Goal: Task Accomplishment & Management: Use online tool/utility

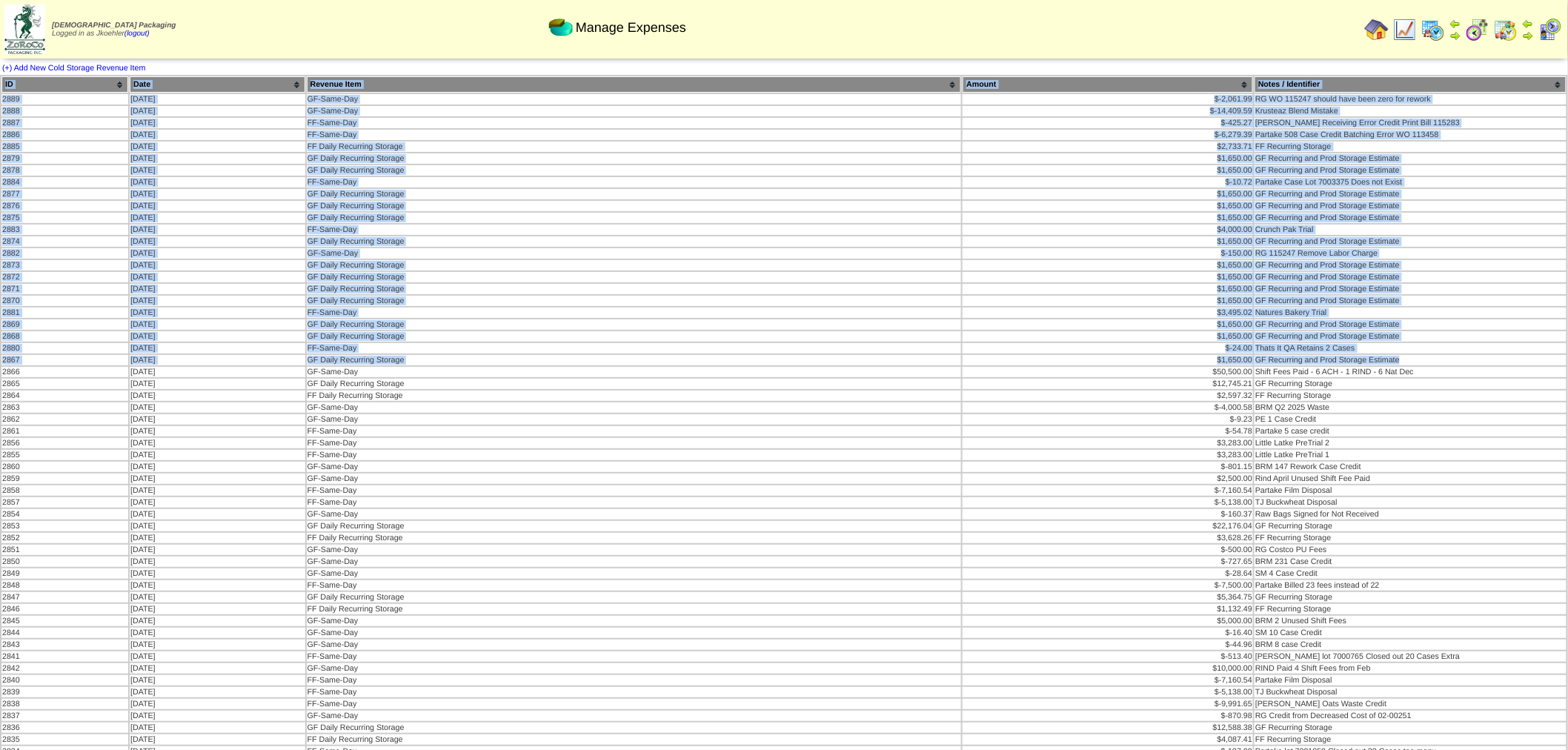
click at [1381, 34] on img at bounding box center [1377, 30] width 23 height 23
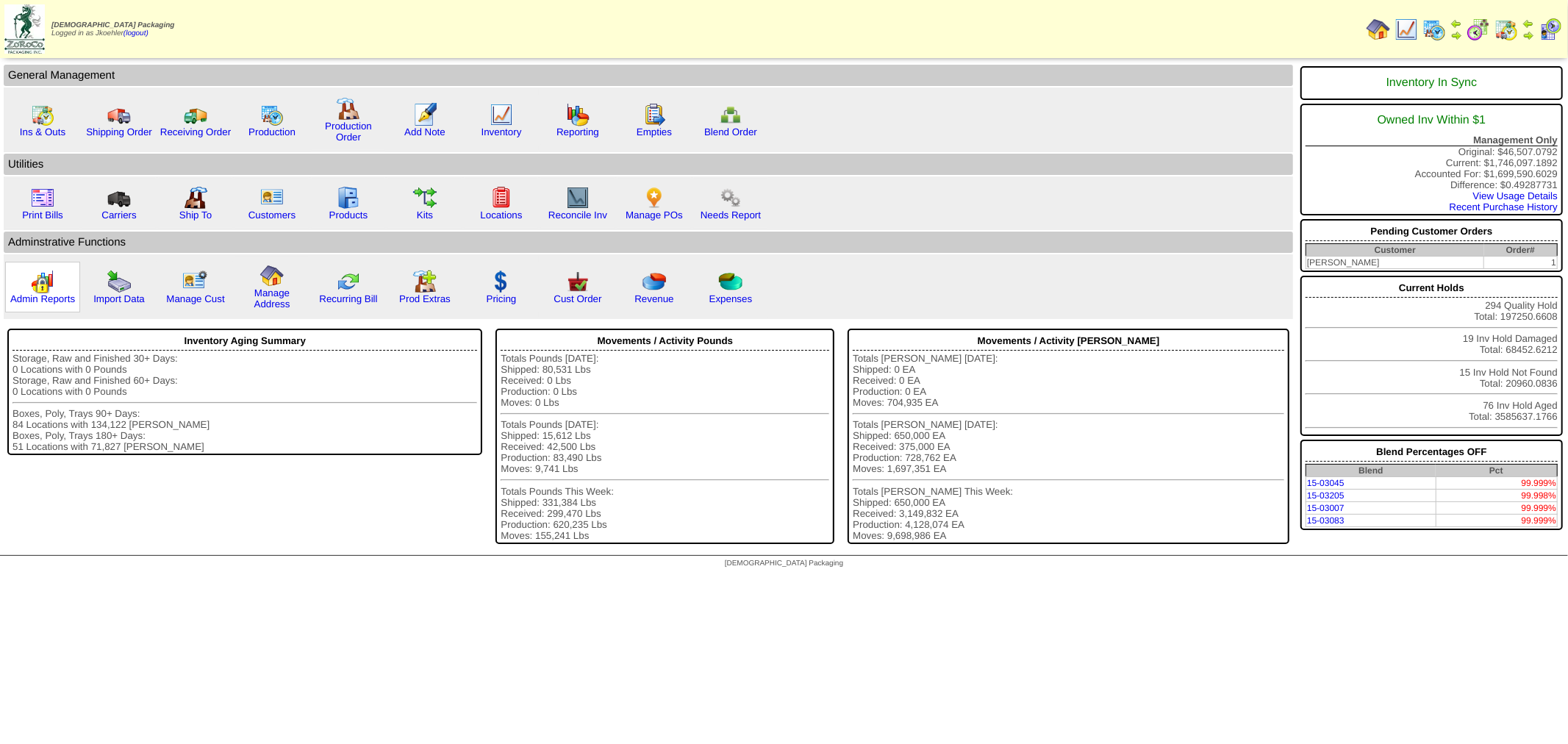
click at [37, 270] on img at bounding box center [42, 281] width 23 height 23
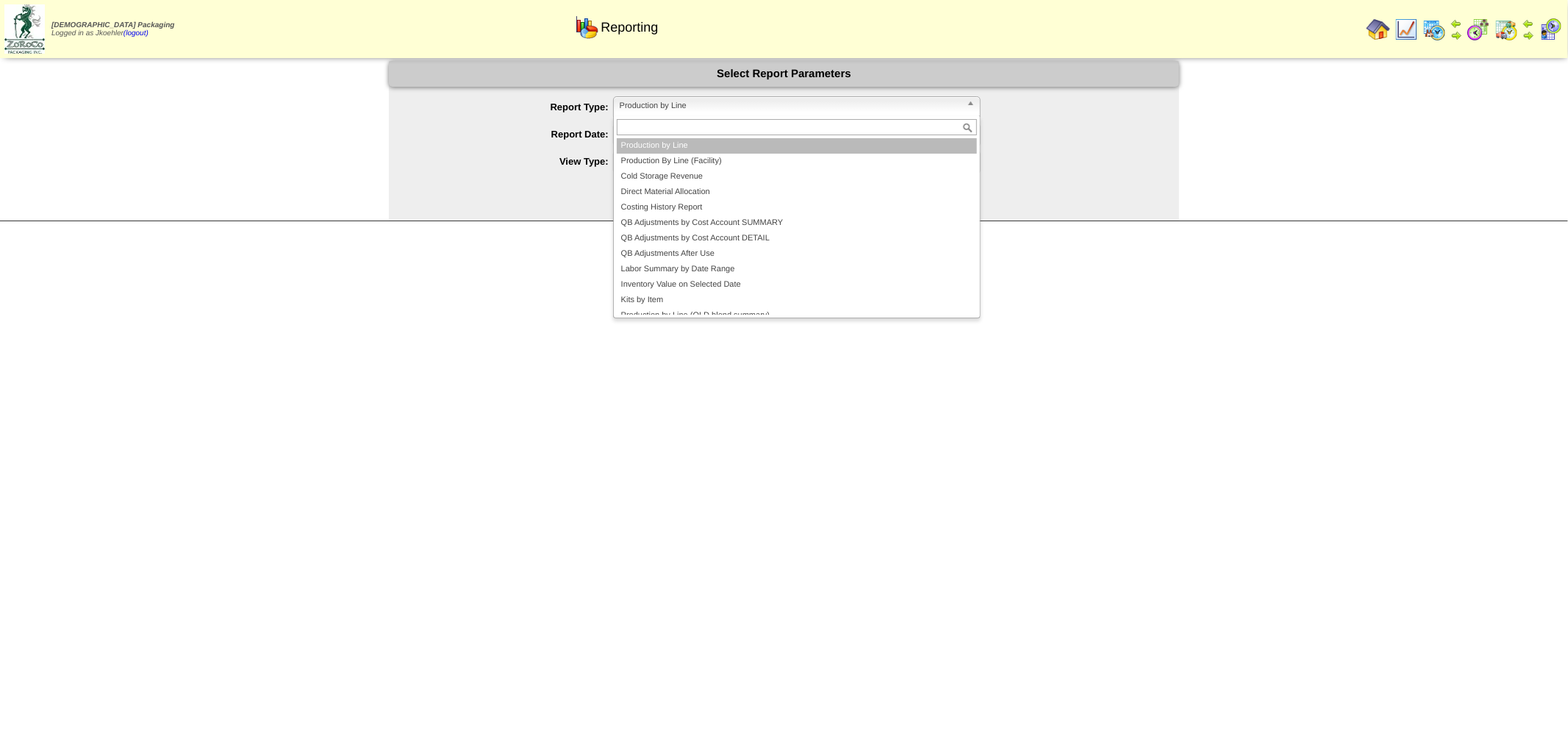
click at [751, 100] on span "Production by Line" at bounding box center [790, 106] width 342 height 18
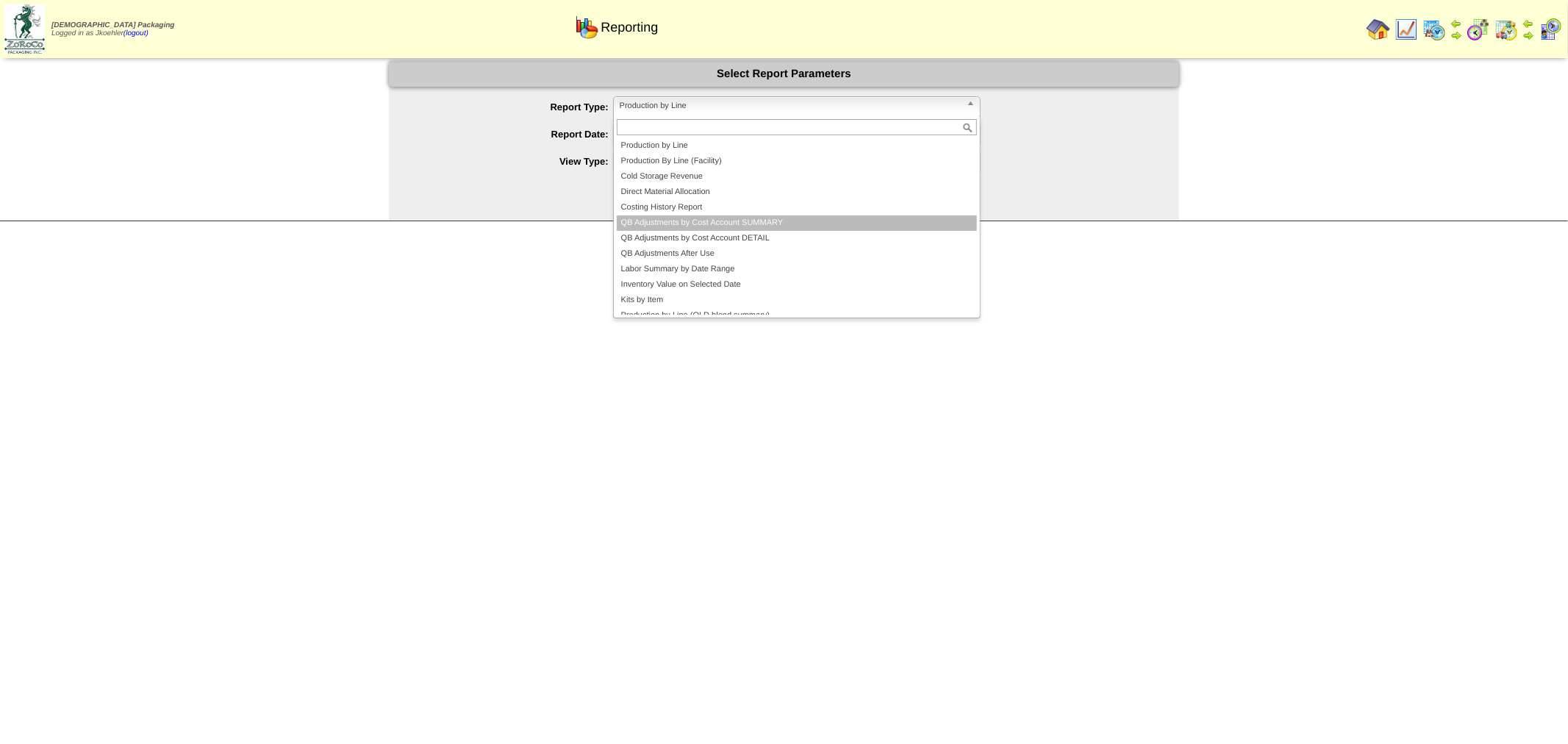
click at [701, 229] on li "QB Adjustments by Cost Account SUMMARY" at bounding box center [797, 222] width 360 height 15
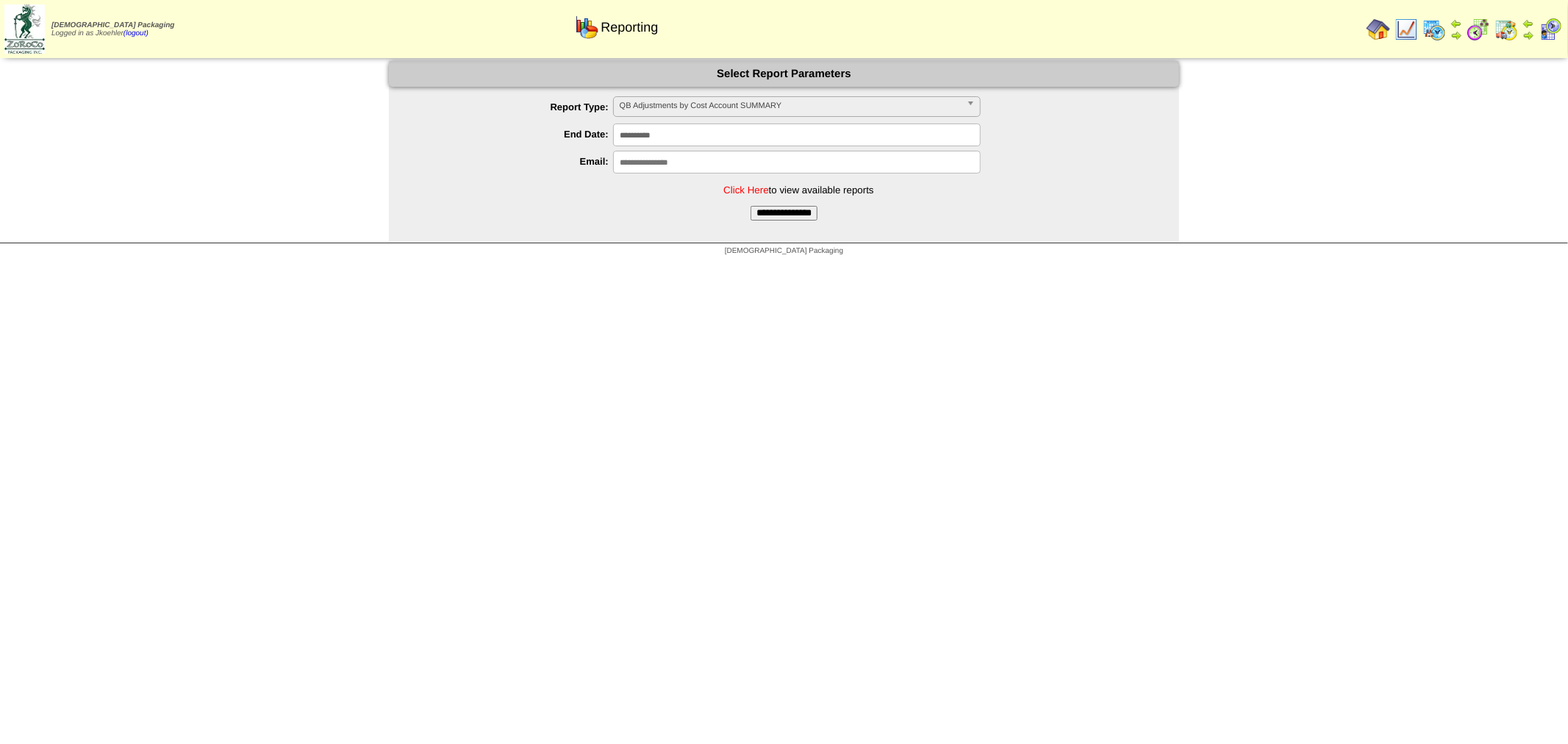
click at [759, 193] on link "Click Here" at bounding box center [746, 190] width 45 height 11
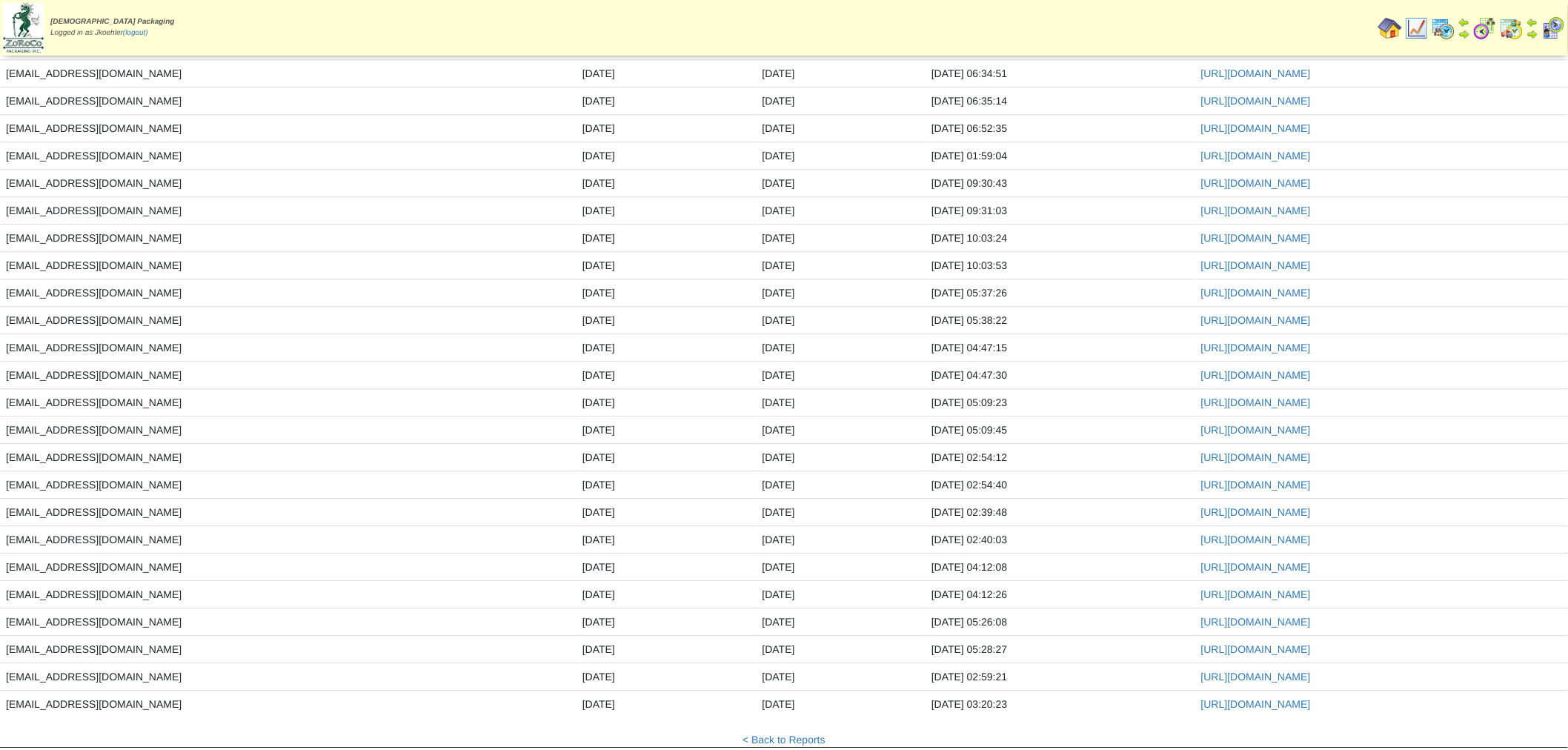
scroll to position [1646, 0]
click at [1201, 655] on link "https://zoroco-dry.perfecterp.io/report/qbcostadjustmentreport/id/81" at bounding box center [1255, 653] width 109 height 12
click at [1201, 682] on link "https://zoroco-dry.perfecterp.io/report/qbcostadjustmentreport/id/82" at bounding box center [1255, 680] width 109 height 12
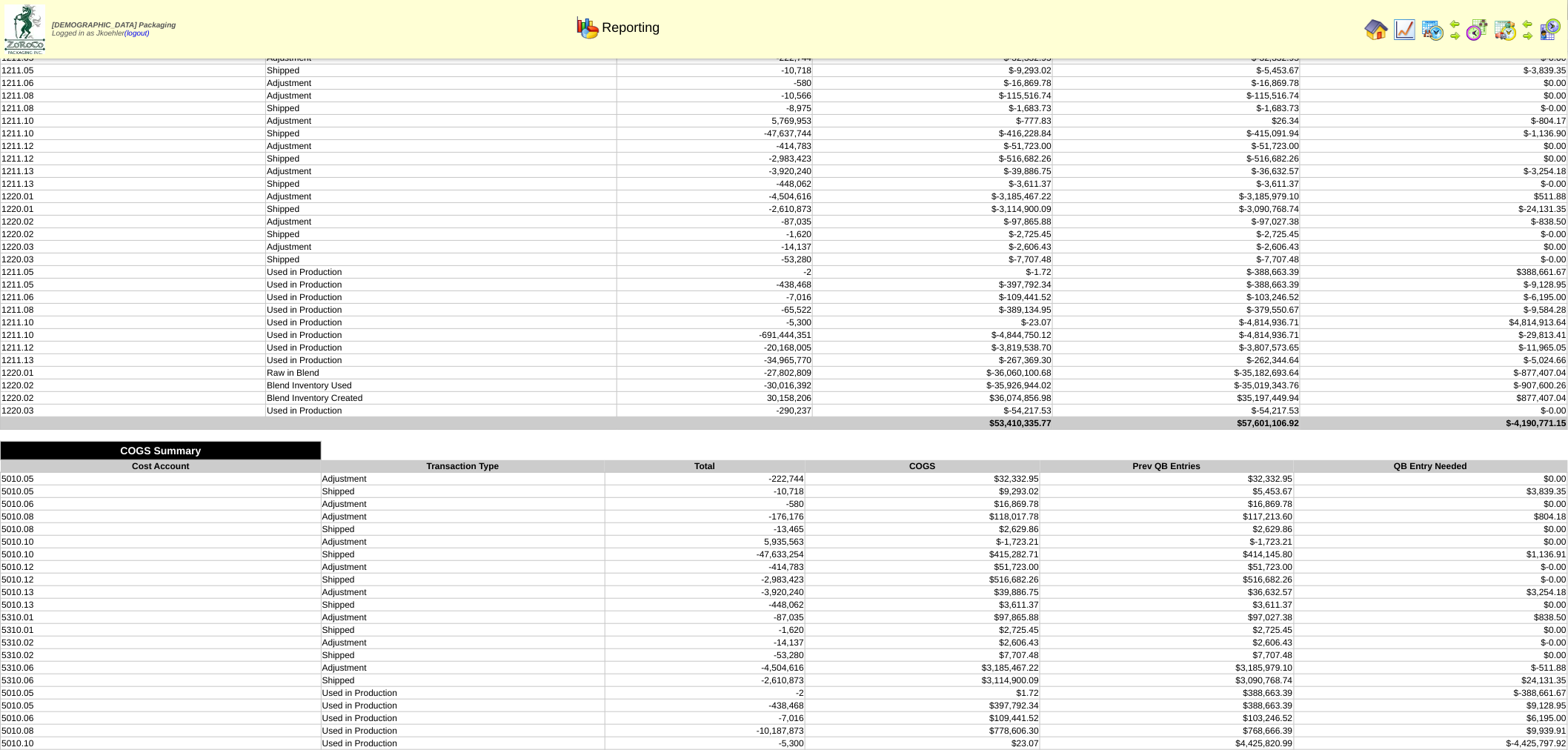
scroll to position [150, 0]
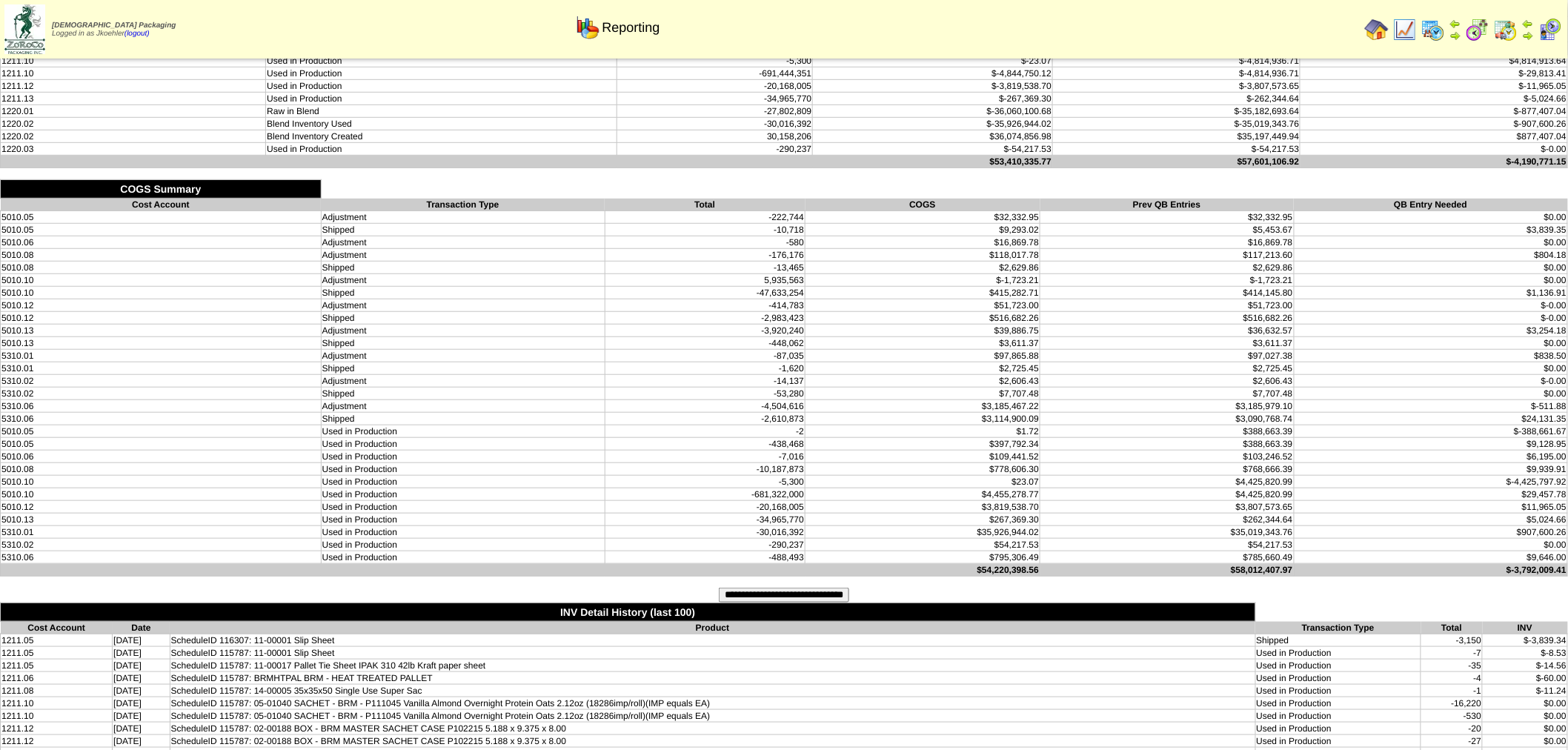
scroll to position [247, 0]
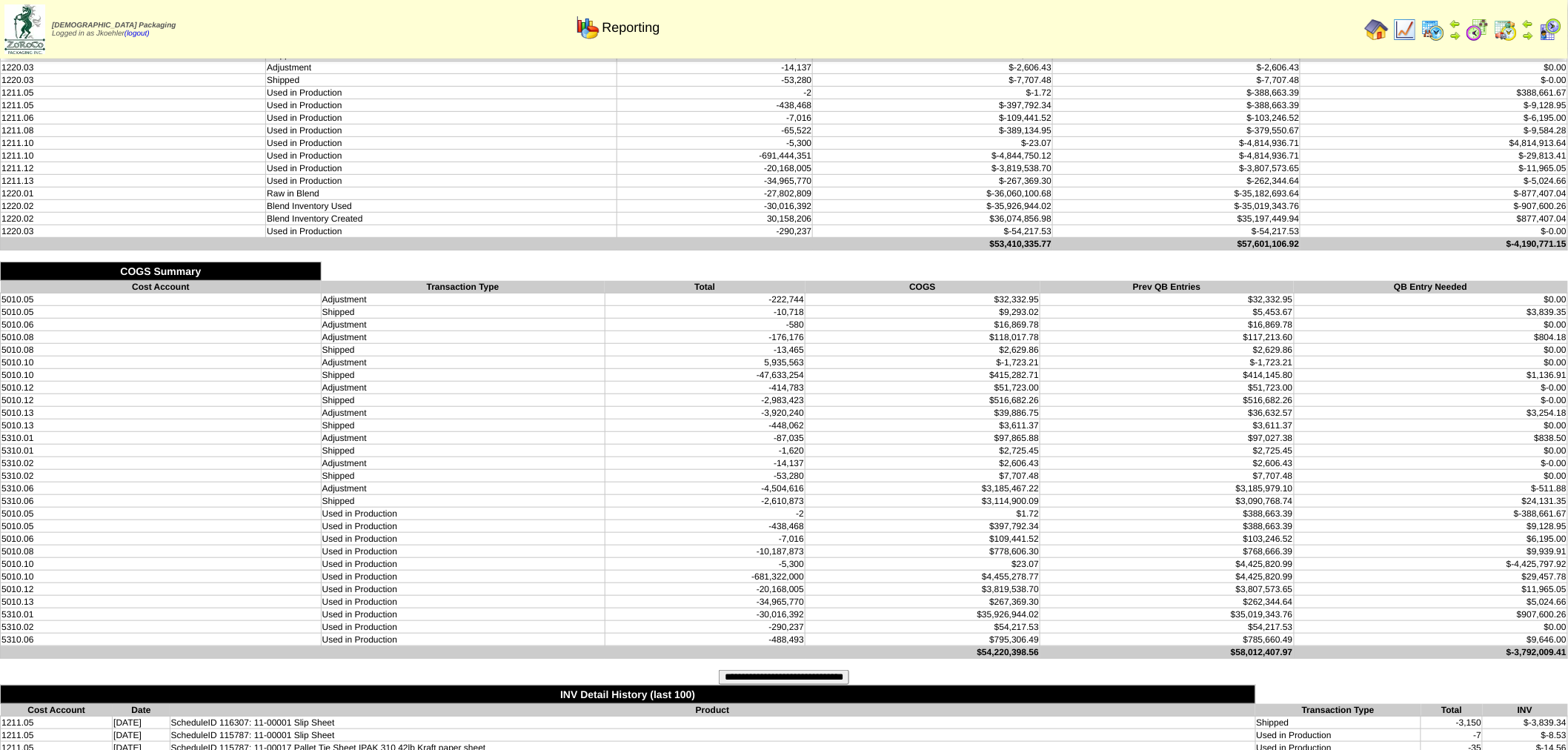
click at [798, 670] on input "**********" at bounding box center [784, 677] width 130 height 14
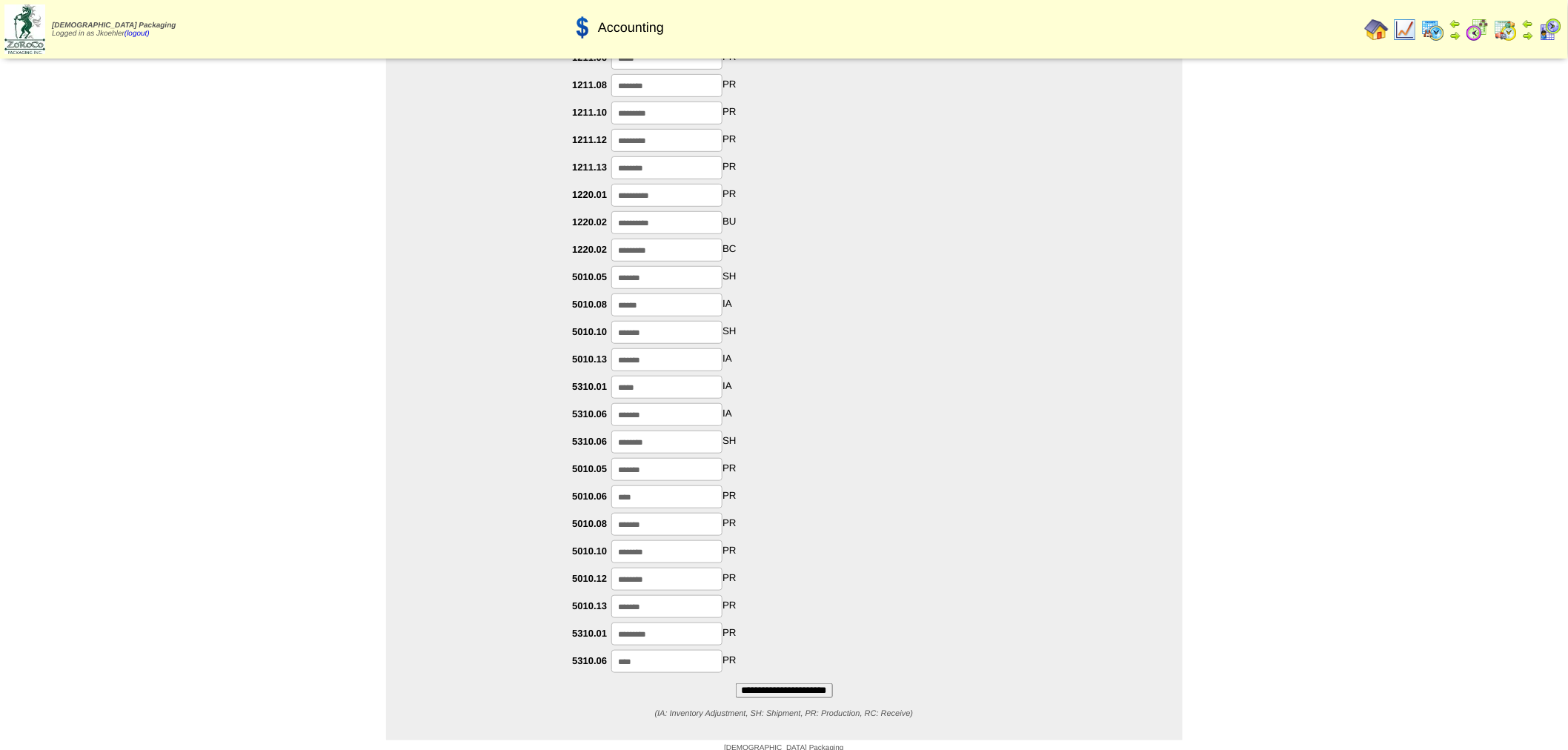
scroll to position [280, 0]
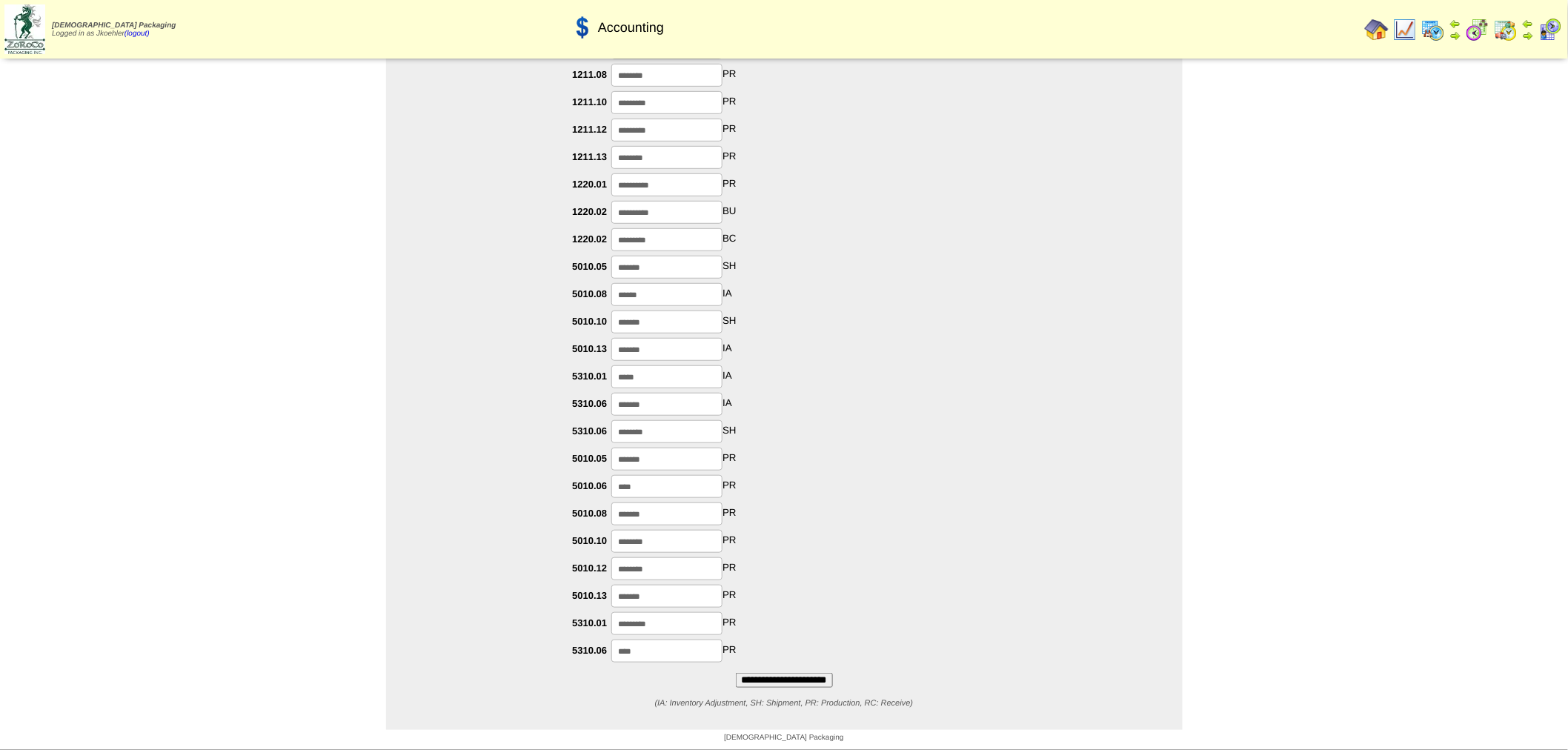
drag, startPoint x: 792, startPoint y: 679, endPoint x: 868, endPoint y: 108, distance: 576.0
click at [792, 679] on input "**********" at bounding box center [784, 680] width 97 height 14
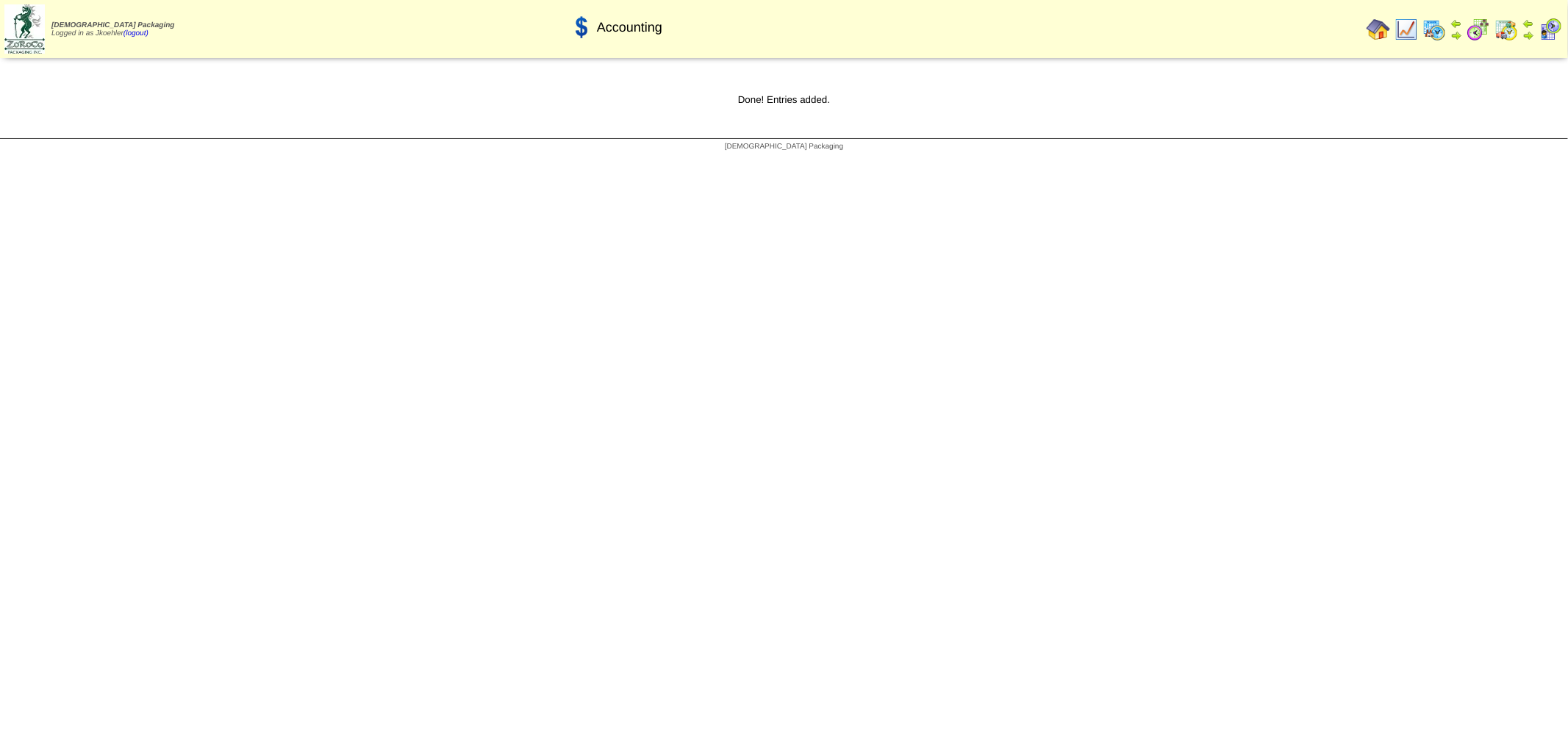
click at [1380, 32] on img at bounding box center [1379, 30] width 23 height 23
